Goal: Information Seeking & Learning: Learn about a topic

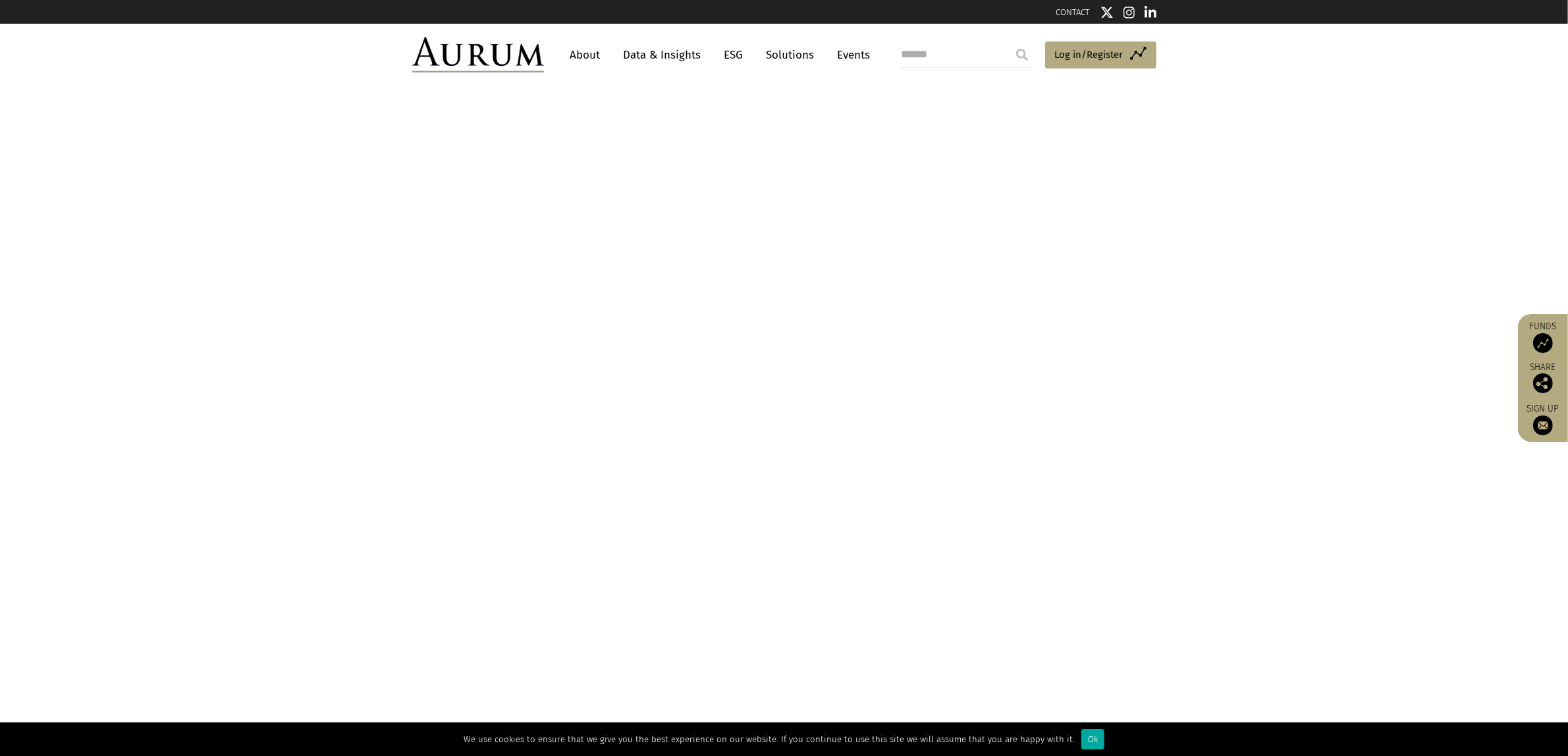
click at [653, 51] on link "Data & Insights" at bounding box center [662, 55] width 90 height 24
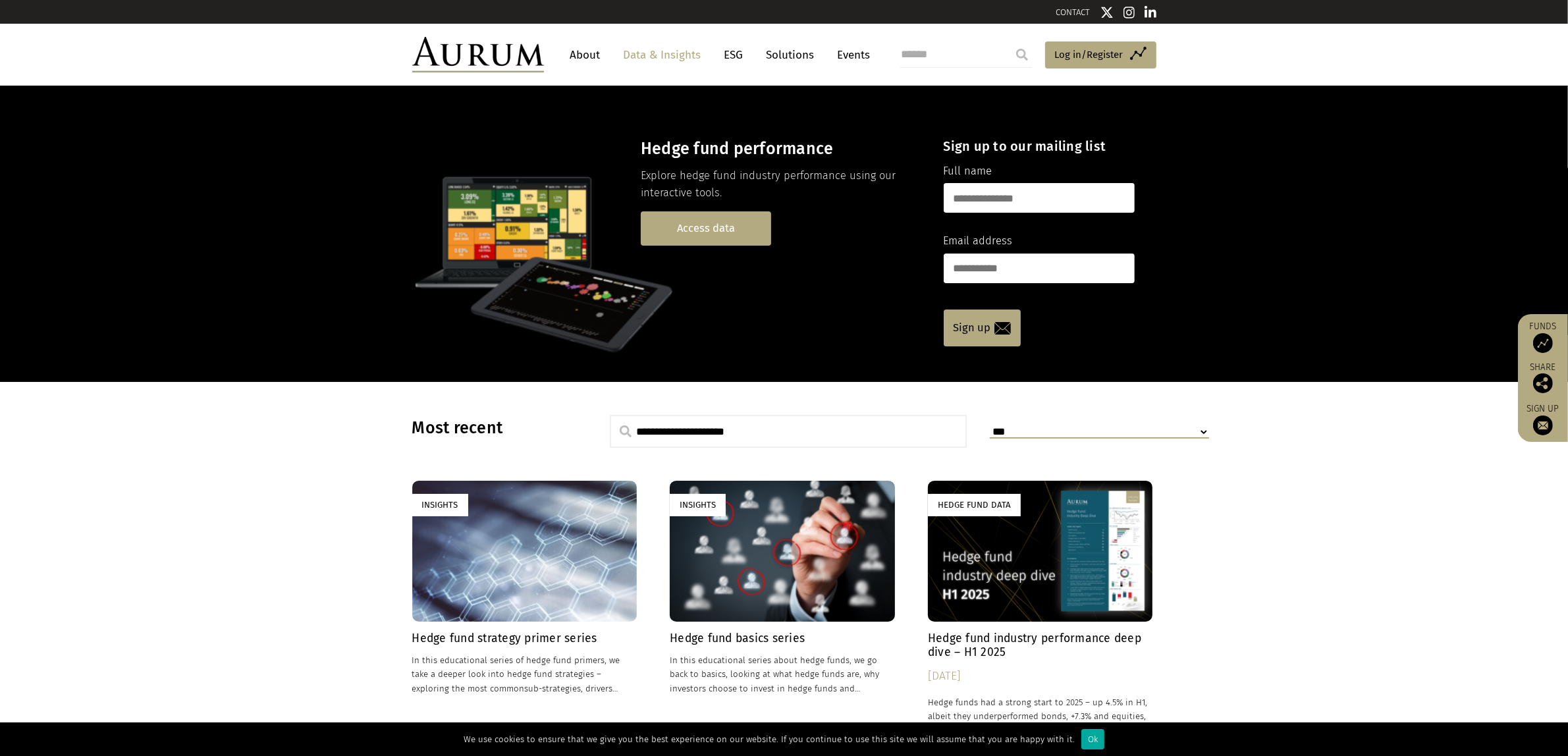
click at [742, 232] on link "Access data" at bounding box center [706, 229] width 131 height 34
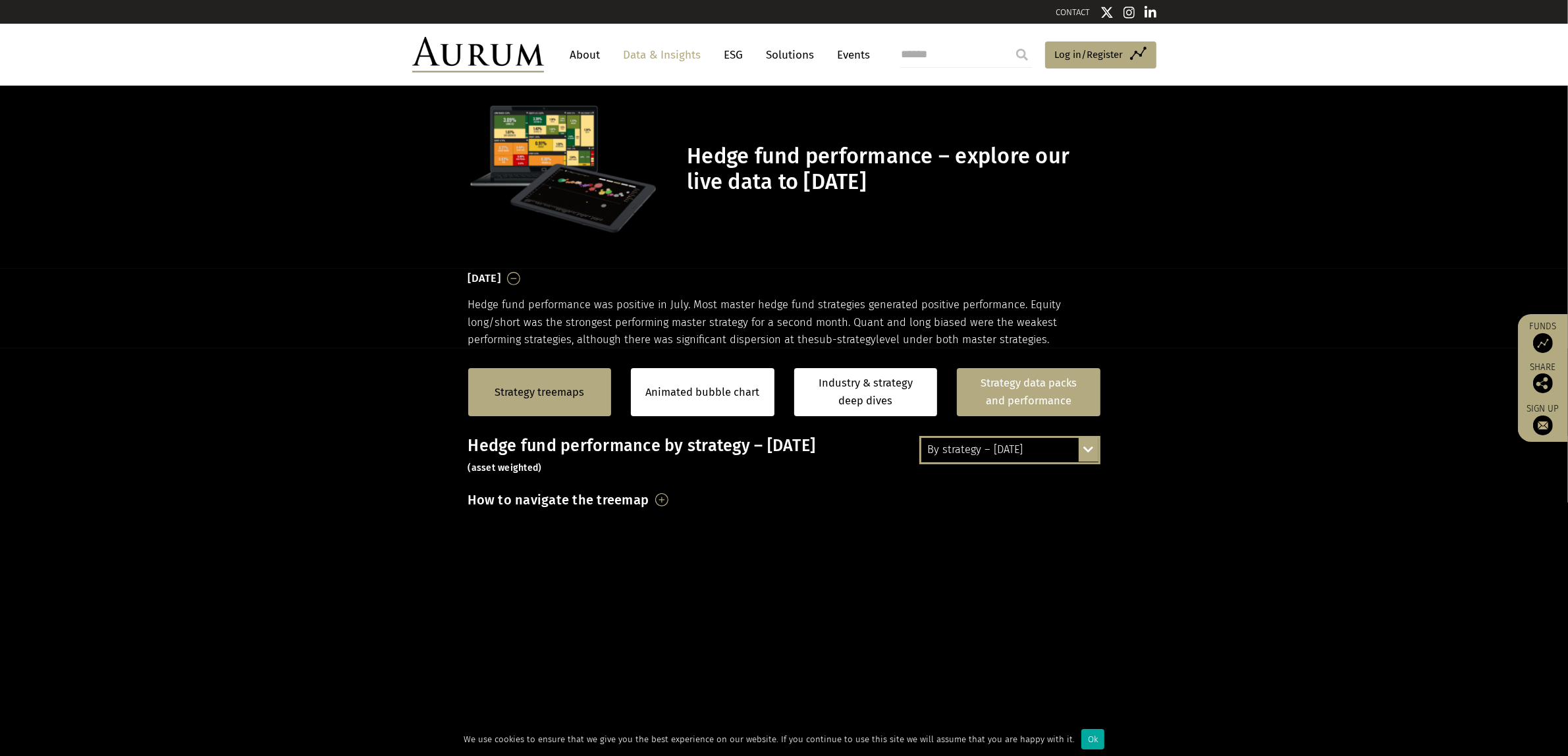
click at [1011, 382] on link "Strategy data packs and performance" at bounding box center [1029, 393] width 144 height 49
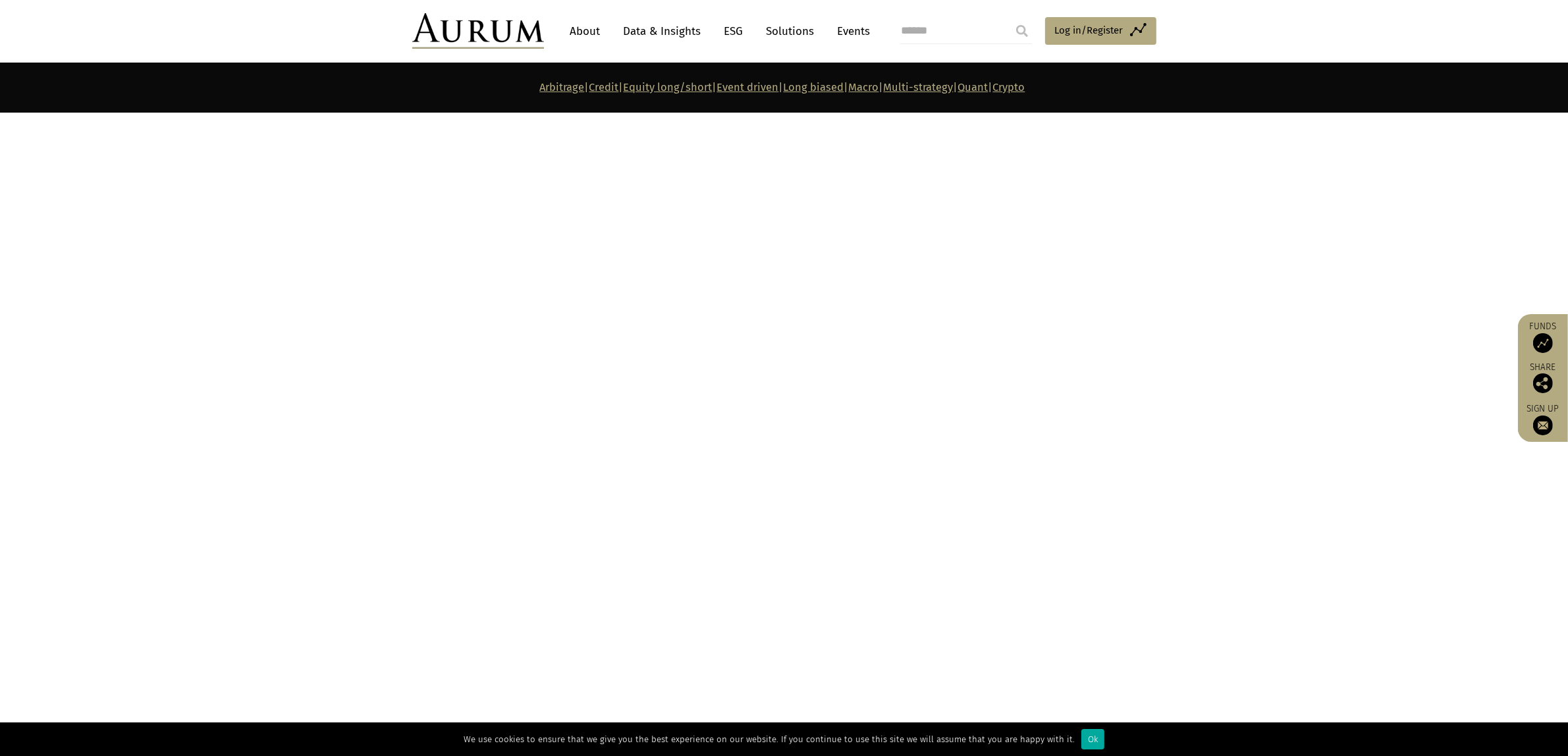
scroll to position [5189, 0]
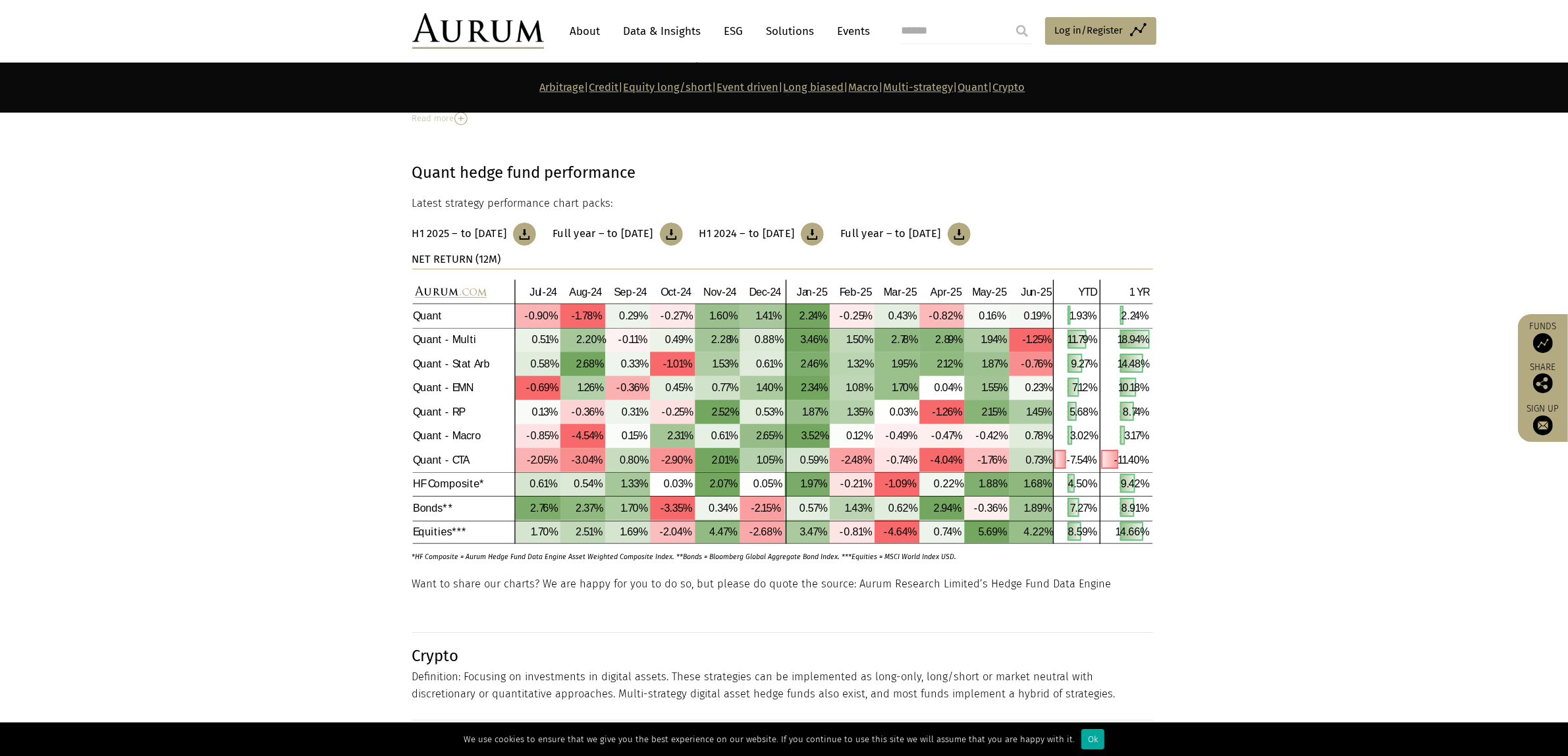
scroll to position [6095, 0]
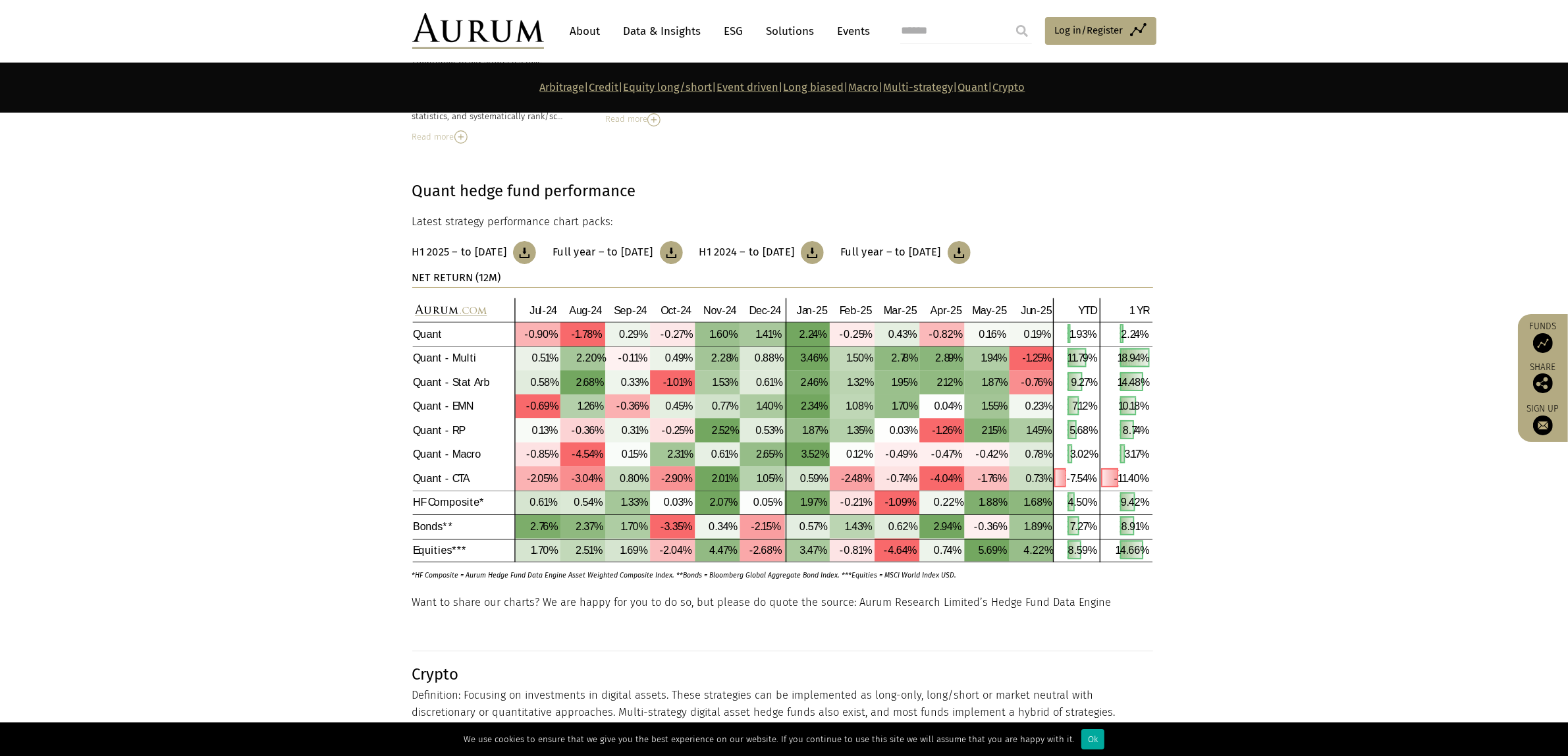
click at [1025, 386] on img at bounding box center [783, 430] width 741 height 266
click at [1034, 383] on img at bounding box center [783, 430] width 741 height 266
